Goal: Use online tool/utility: Use online tool/utility

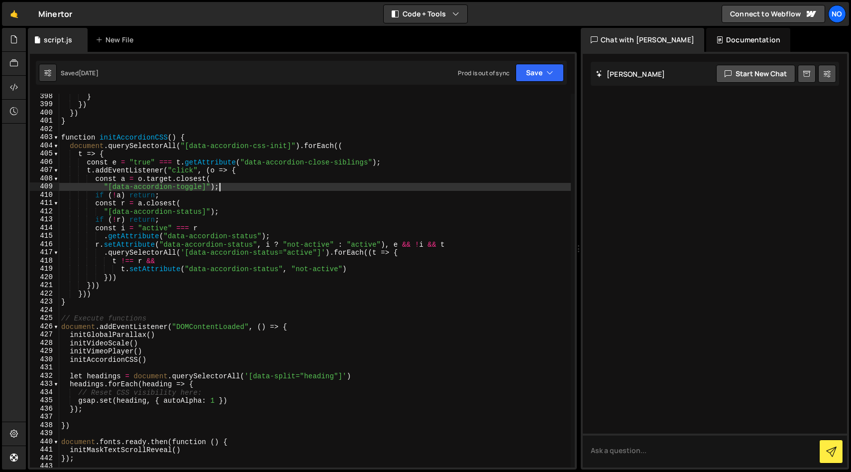
scroll to position [3261, 0]
click at [58, 138] on span at bounding box center [55, 139] width 5 height 8
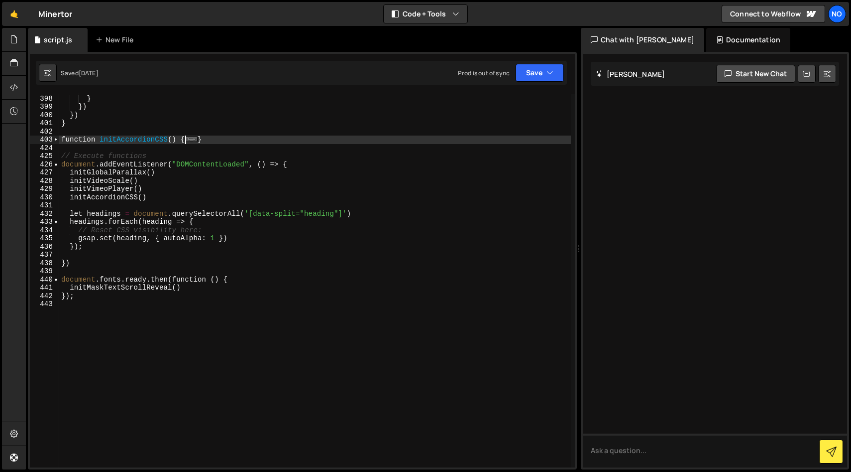
click at [82, 319] on div "}) ; } }) }) } function initAccordionCSS ( ) { ... } // Execute functions docum…" at bounding box center [315, 281] width 512 height 390
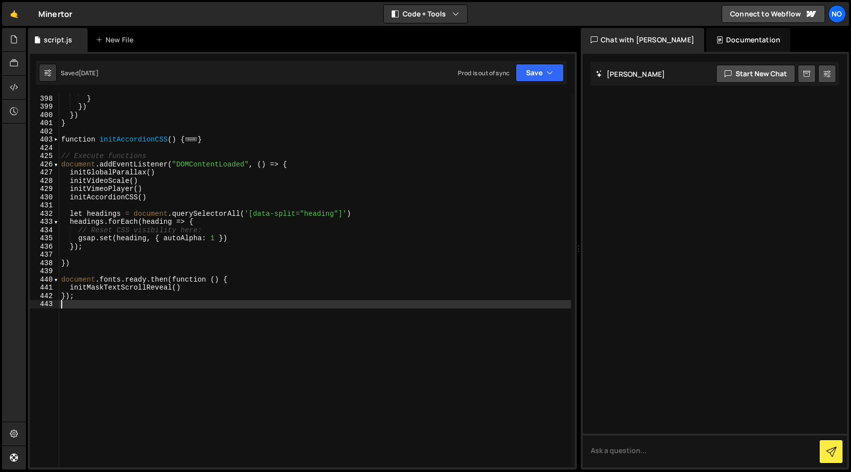
click at [218, 143] on div "}) ; } }) }) } function initAccordionCSS ( ) { ... } // Execute functions docum…" at bounding box center [315, 281] width 512 height 390
type textarea "}"
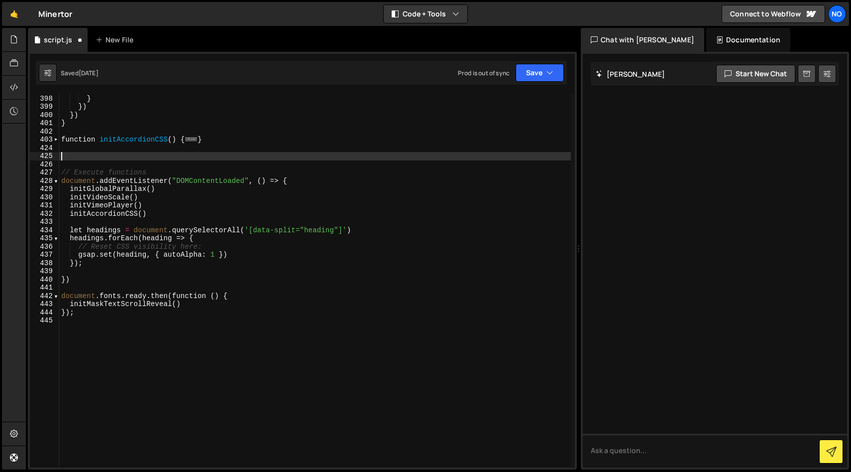
paste textarea "});"
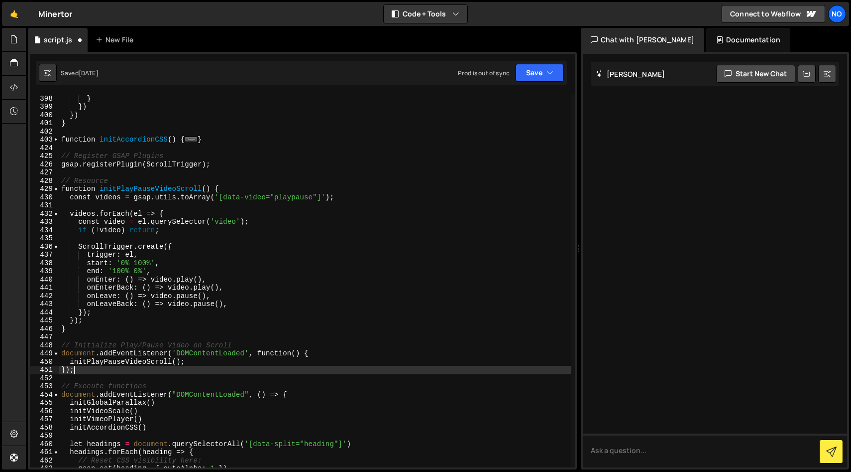
click at [230, 164] on div "}) ; } }) }) } function initAccordionCSS ( ) { ... } // Register GSAP Plugins g…" at bounding box center [315, 281] width 512 height 390
type textarea "gsap.registerPlugin(ScrollTrigger);"
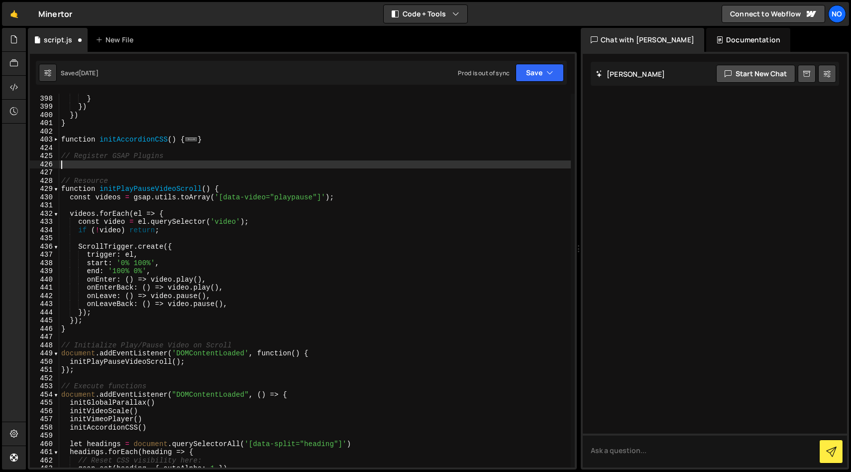
type textarea "// Register GSAP Plugins"
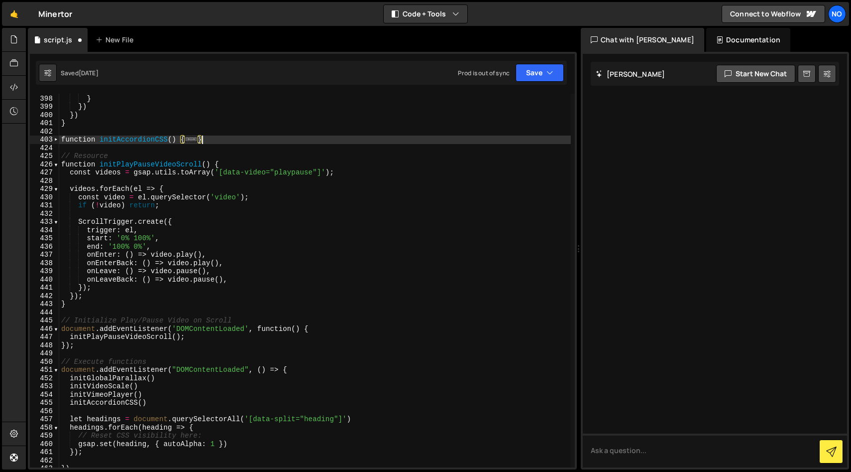
click at [143, 153] on div "}) ; } }) }) } function initAccordionCSS ( ) { ... } // Resource function initP…" at bounding box center [315, 281] width 512 height 390
type textarea "// Resource"
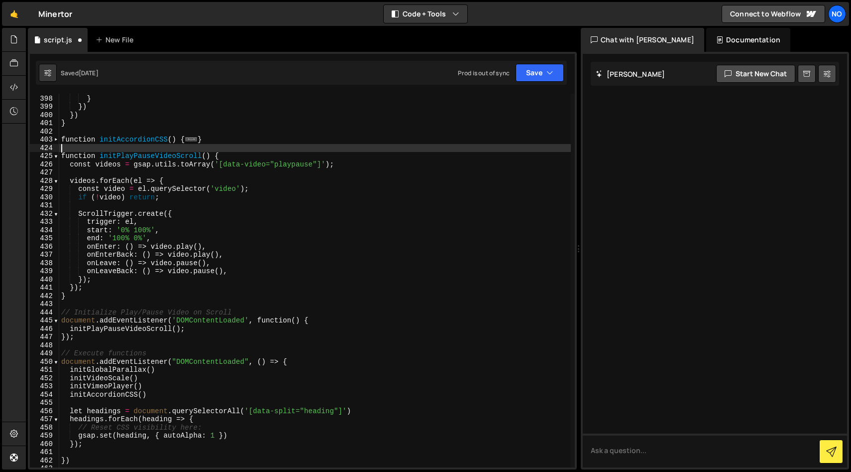
scroll to position [3267, 0]
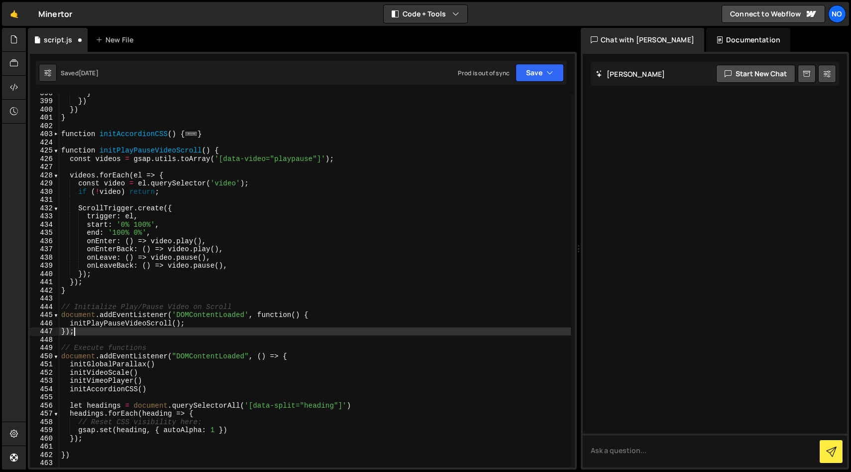
click at [191, 330] on div "} }) }) } function initAccordionCSS ( ) { ... } function initPlayPauseVideoScro…" at bounding box center [315, 284] width 512 height 390
click at [190, 321] on div "} }) }) } function initAccordionCSS ( ) { ... } function initPlayPauseVideoScro…" at bounding box center [315, 284] width 512 height 390
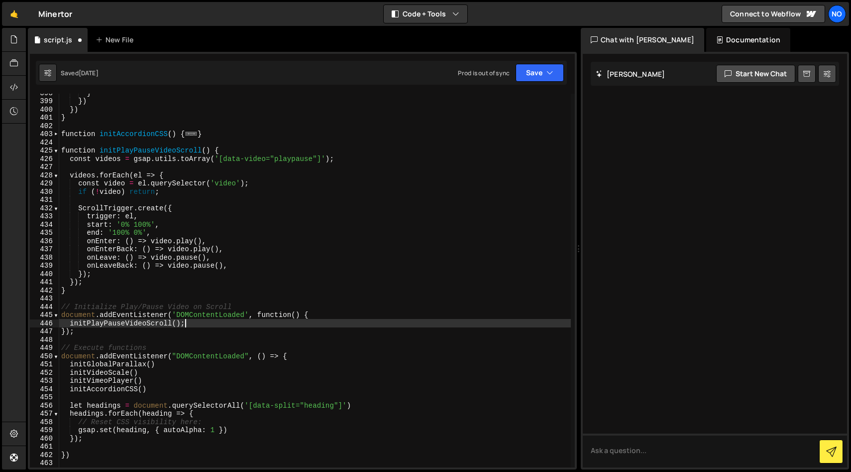
click at [68, 321] on div "} }) }) } function initAccordionCSS ( ) { ... } function initPlayPauseVideoScro…" at bounding box center [315, 284] width 512 height 390
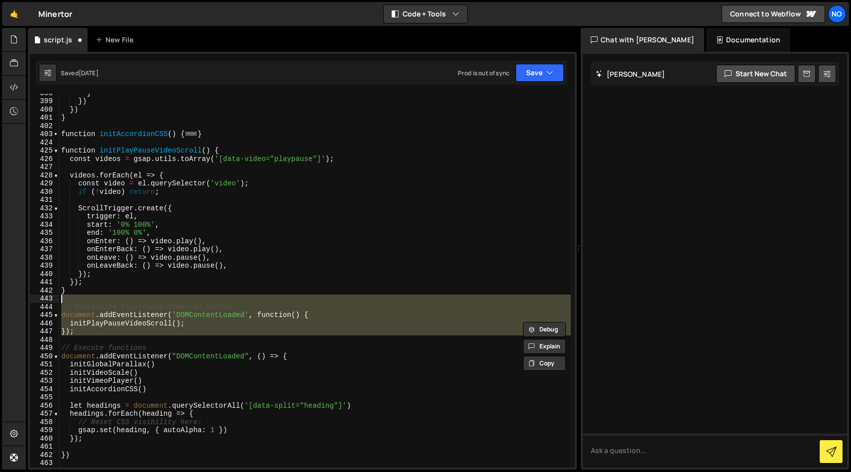
drag, startPoint x: 94, startPoint y: 335, endPoint x: 87, endPoint y: 298, distance: 38.1
click at [87, 298] on div "} }) }) } function initAccordionCSS ( ) { ... } function initPlayPauseVideoScro…" at bounding box center [315, 284] width 512 height 390
type textarea "// Initialize Play/Pause Video on Scroll"
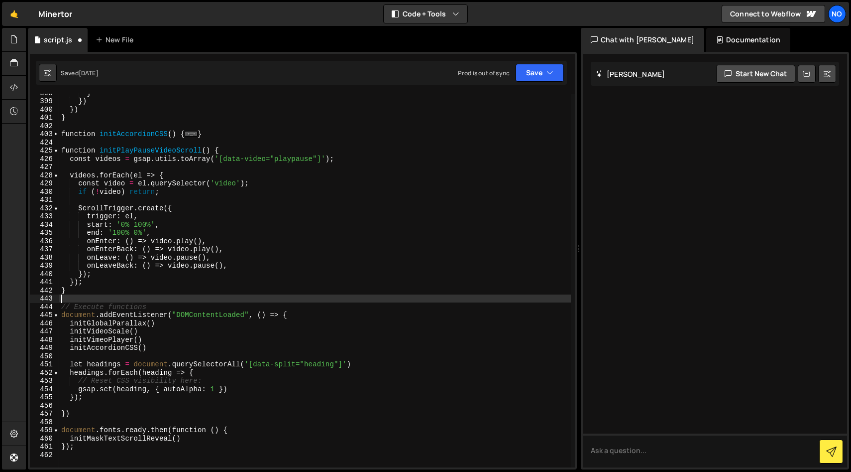
click at [147, 346] on div "} }) }) } function initAccordionCSS ( ) { ... } function initPlayPauseVideoScro…" at bounding box center [315, 284] width 512 height 390
type textarea "initAccordionCSS()"
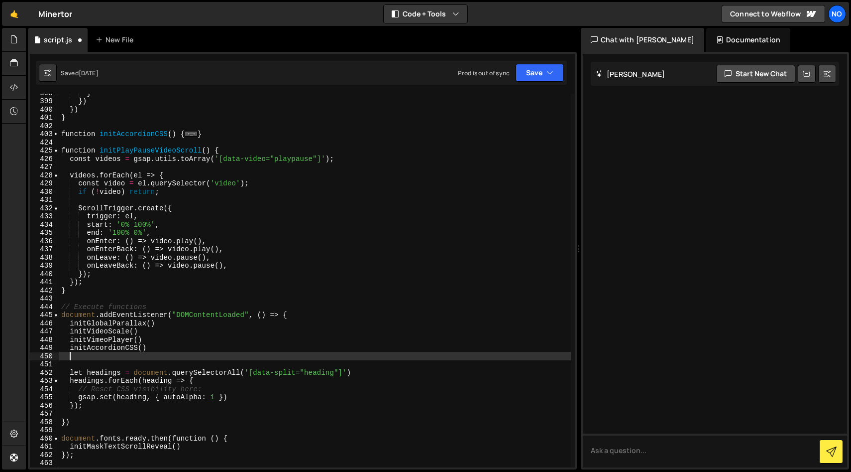
paste textarea "initPlayPauseVideoScroll();"
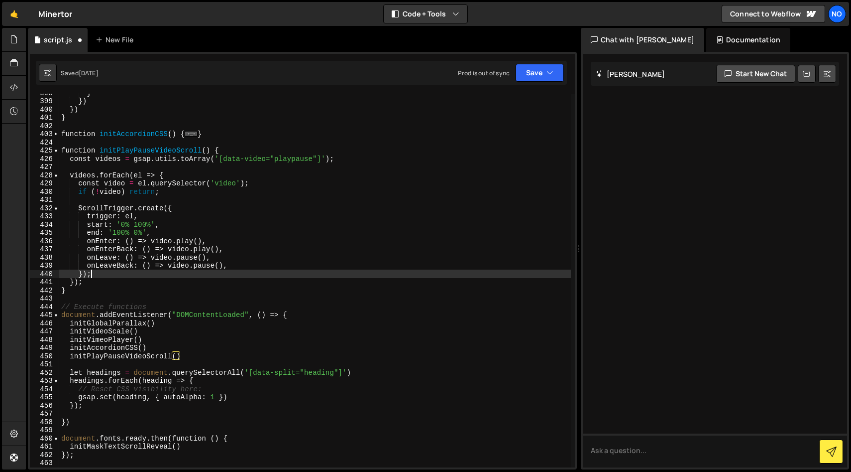
click at [257, 273] on div "} }) }) } function initAccordionCSS ( ) { ... } function initPlayPauseVideoScro…" at bounding box center [315, 284] width 512 height 390
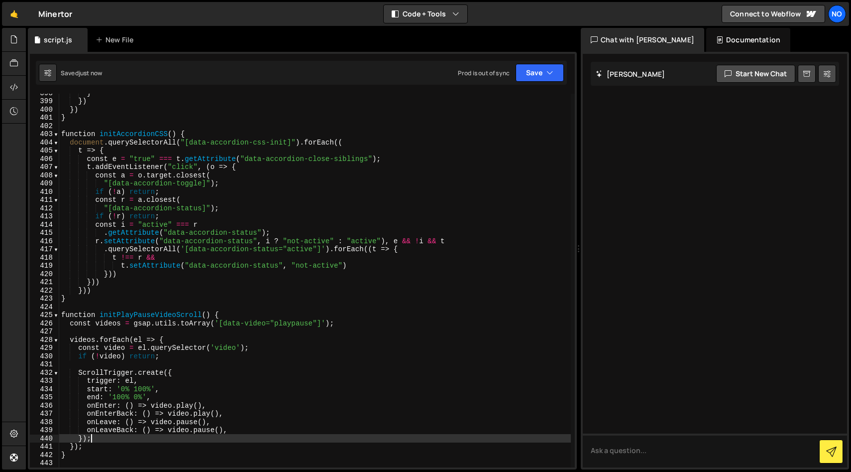
type textarea "});"
